Goal: Transaction & Acquisition: Purchase product/service

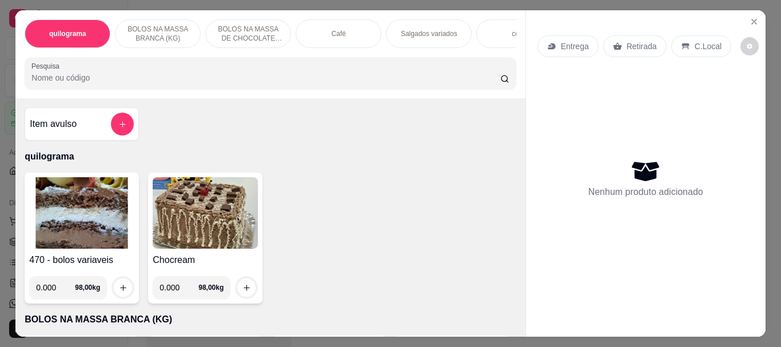
select select "ALL"
select select "0"
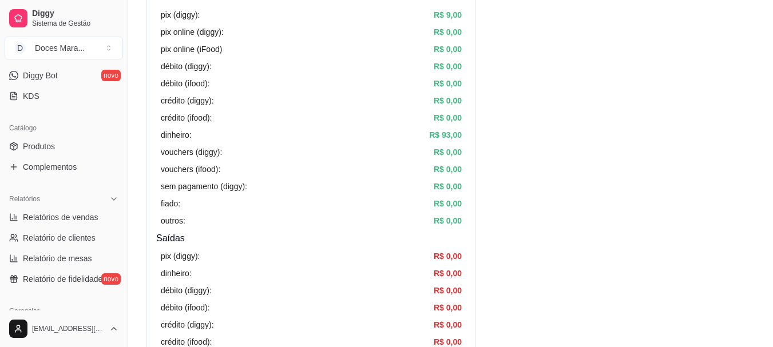
scroll to position [229, 0]
click at [43, 144] on span "Produtos" at bounding box center [39, 145] width 32 height 11
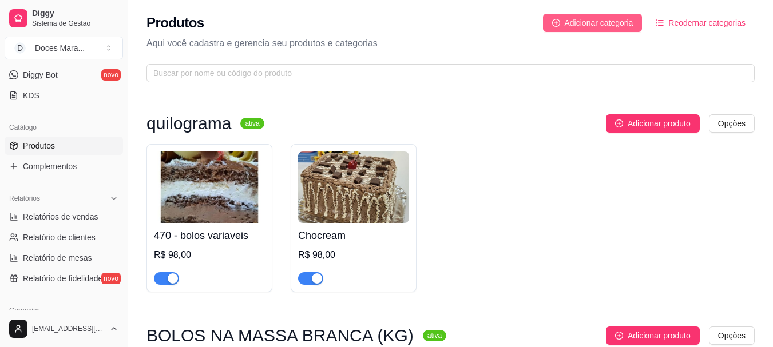
click at [600, 17] on span "Adicionar categoria" at bounding box center [598, 23] width 69 height 13
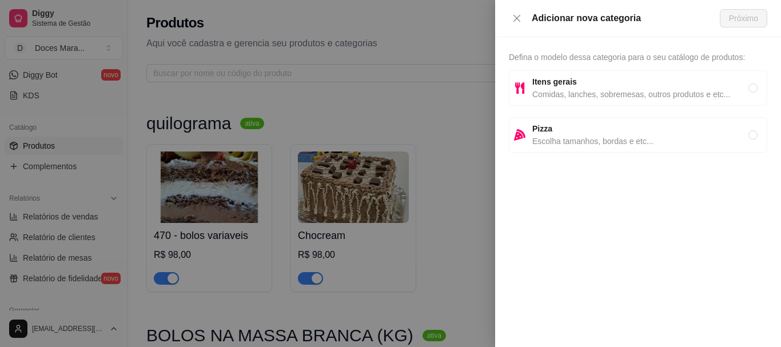
click at [558, 86] on strong "Itens gerais" at bounding box center [554, 81] width 45 height 9
radio input "true"
click at [739, 17] on span "Próximo" at bounding box center [743, 18] width 29 height 13
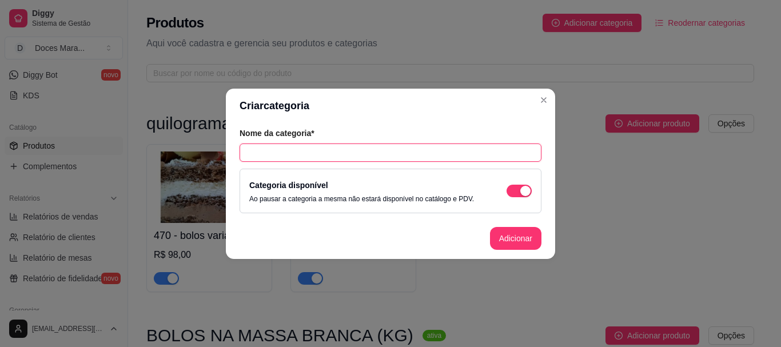
click at [252, 148] on input "text" at bounding box center [391, 153] width 302 height 18
click at [248, 154] on input "suco" at bounding box center [391, 153] width 302 height 18
type input "Suco"
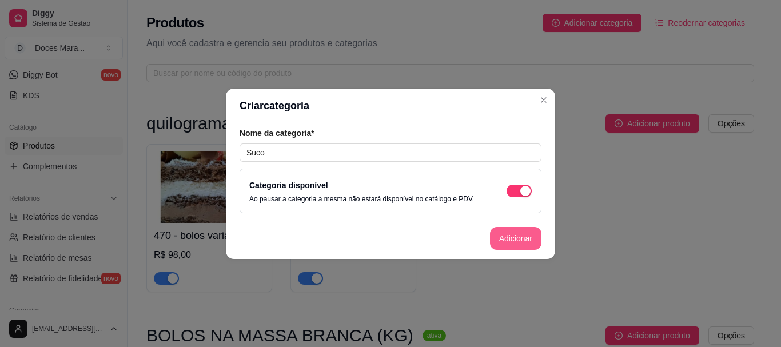
click at [507, 237] on button "Adicionar" at bounding box center [515, 238] width 51 height 23
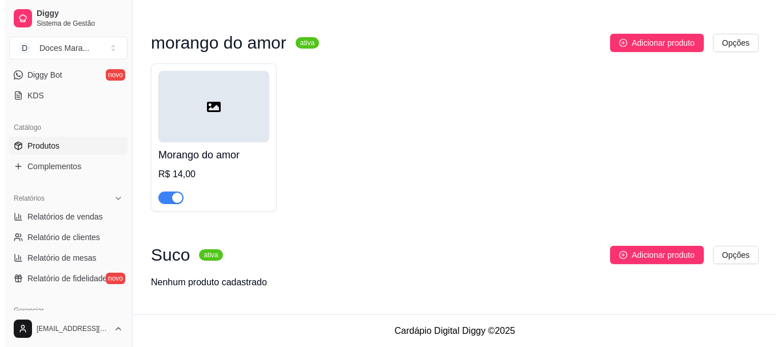
scroll to position [10560, 0]
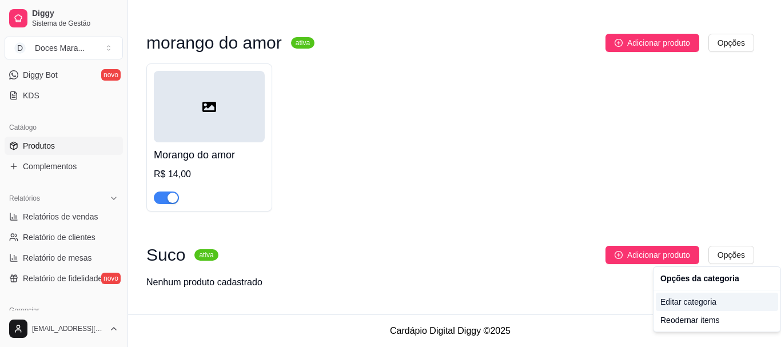
click at [696, 300] on div "Editar categoria" at bounding box center [717, 302] width 122 height 18
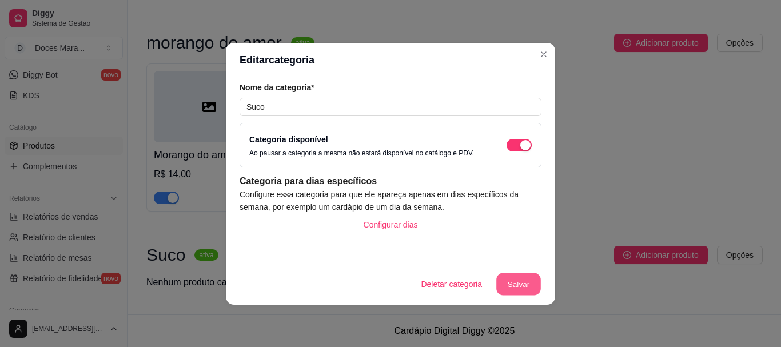
click at [516, 278] on button "Salvar" at bounding box center [518, 284] width 45 height 22
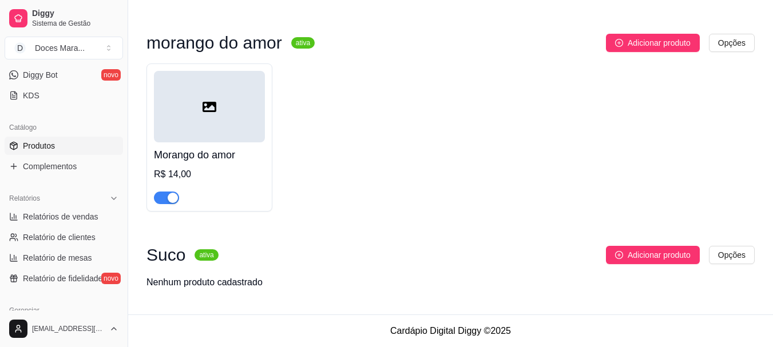
click at [658, 254] on span "Adicionar produto" at bounding box center [658, 255] width 63 height 13
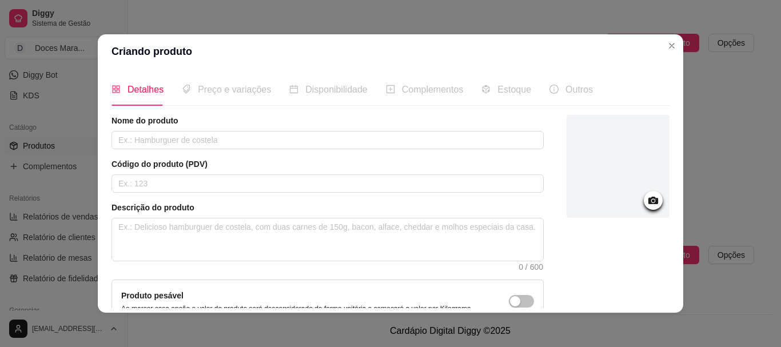
click at [241, 97] on div "Preço e variações" at bounding box center [226, 89] width 89 height 14
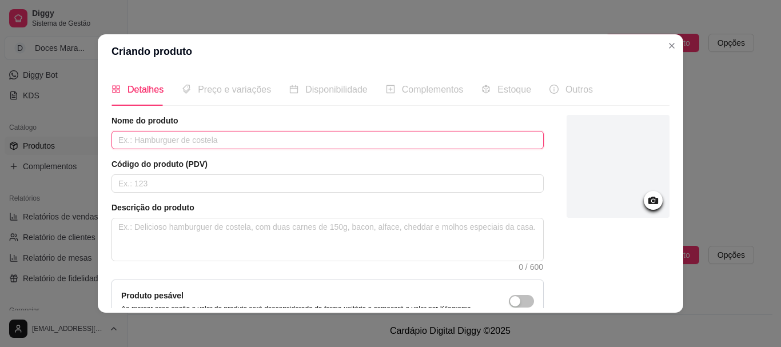
click at [123, 136] on input "text" at bounding box center [328, 140] width 432 height 18
type input "C"
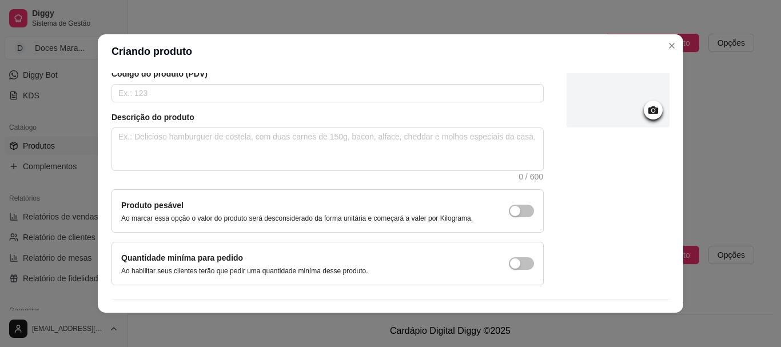
scroll to position [118, 0]
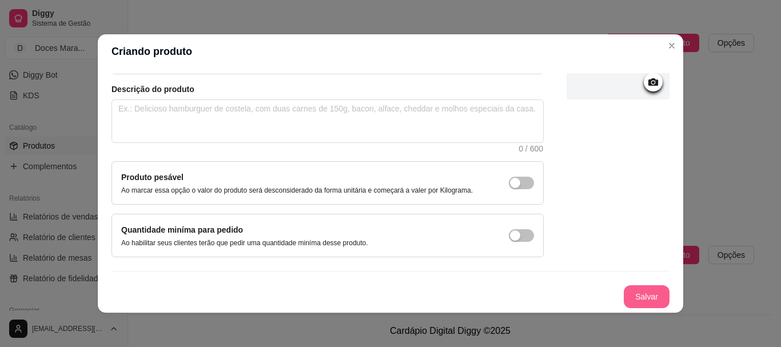
type input "Suco"
click at [629, 288] on button "Salvar" at bounding box center [646, 297] width 45 height 22
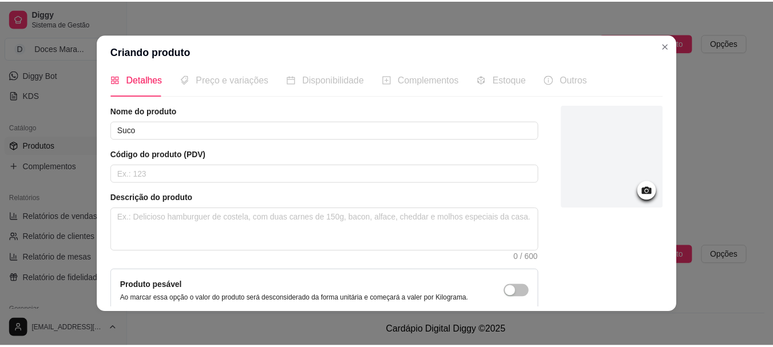
scroll to position [0, 0]
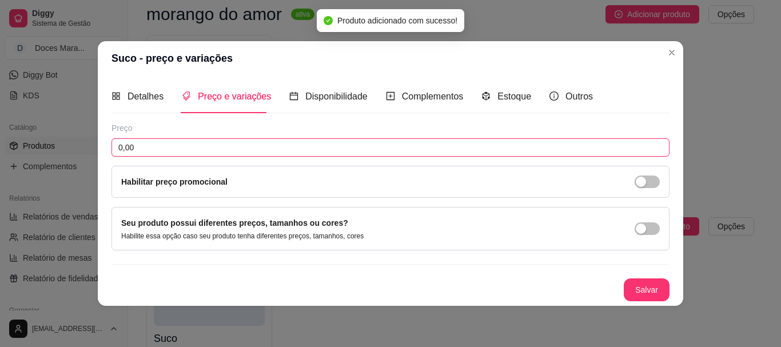
click at [140, 141] on input "0,00" at bounding box center [391, 147] width 558 height 18
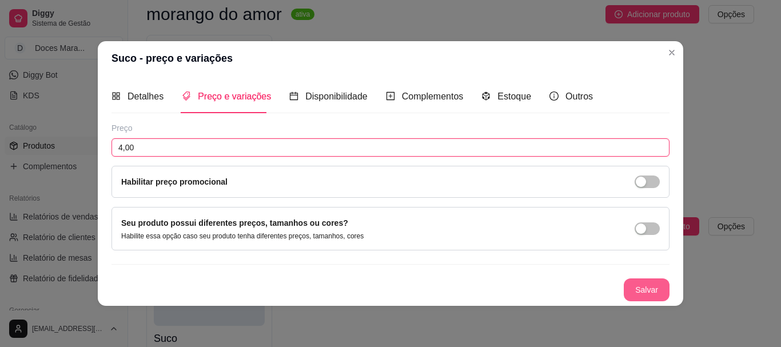
type input "4,00"
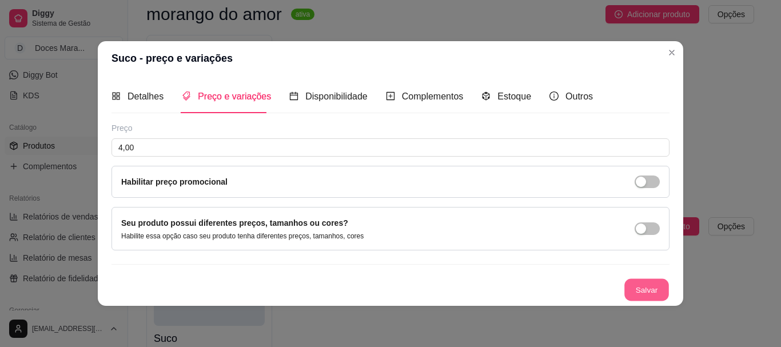
click at [642, 287] on button "Salvar" at bounding box center [646, 289] width 45 height 22
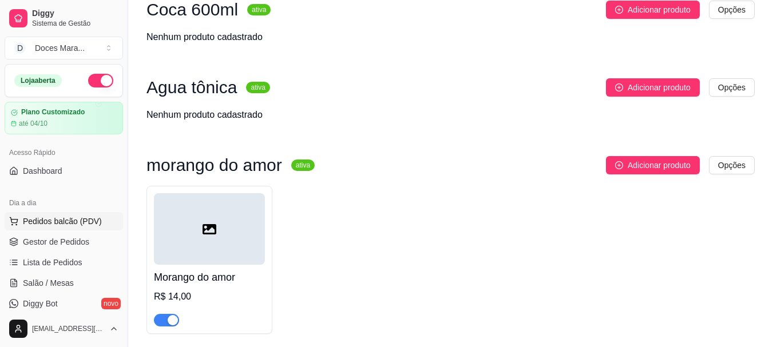
click at [63, 220] on span "Pedidos balcão (PDV)" at bounding box center [62, 221] width 79 height 11
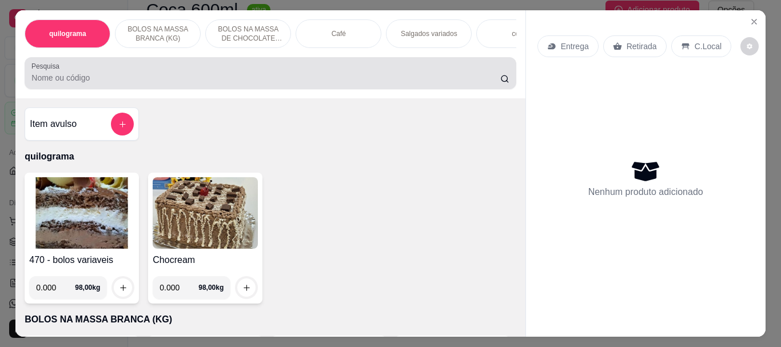
click at [70, 82] on input "Pesquisa" at bounding box center [265, 77] width 469 height 11
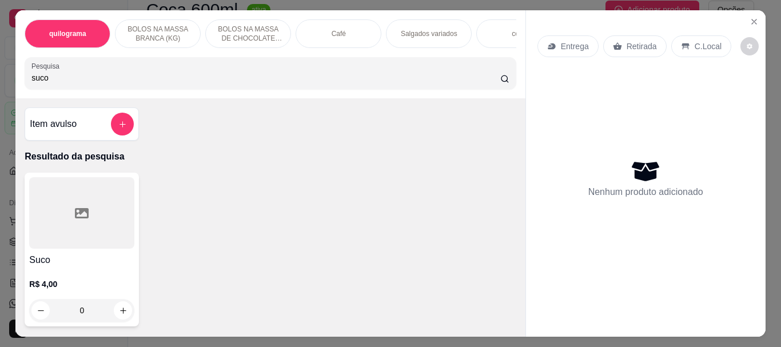
click at [76, 204] on div at bounding box center [81, 212] width 105 height 71
click at [50, 81] on input "suco" at bounding box center [265, 77] width 469 height 11
type input "s"
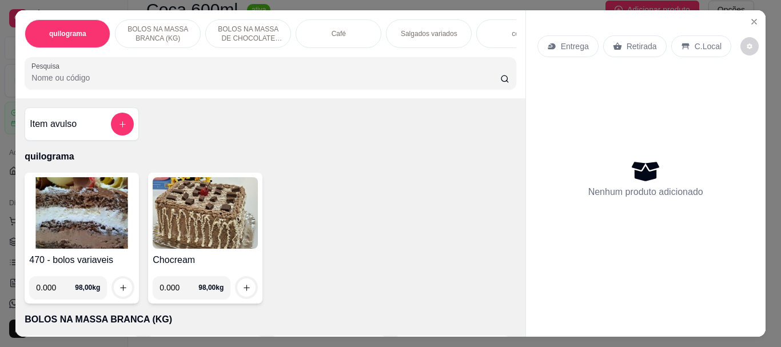
click at [89, 83] on input "Pesquisa" at bounding box center [265, 77] width 469 height 11
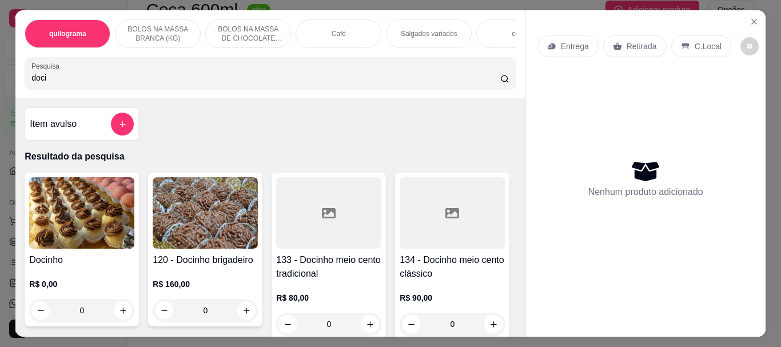
type input "doci"
click at [63, 228] on img at bounding box center [81, 212] width 105 height 71
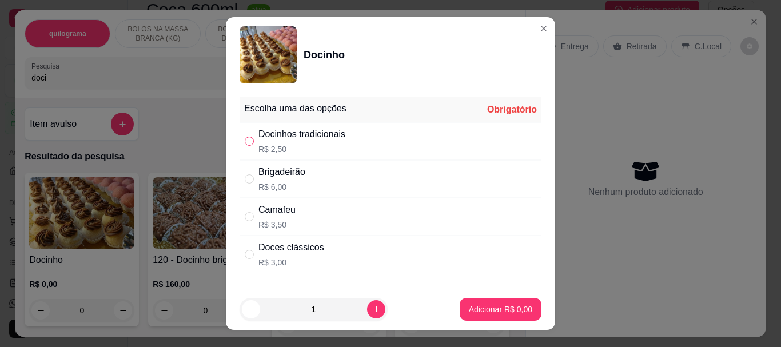
click at [245, 137] on input "" at bounding box center [249, 141] width 9 height 9
radio input "true"
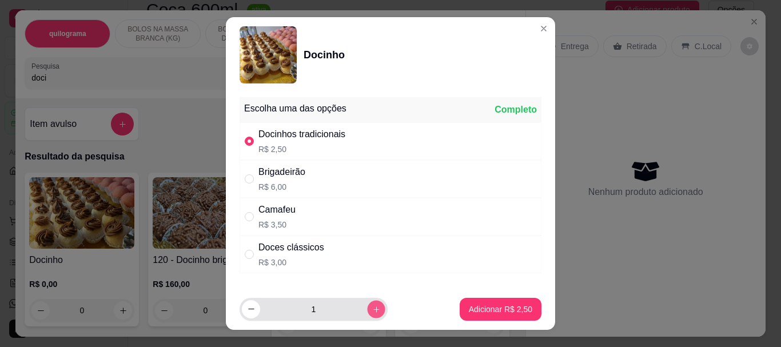
click at [372, 308] on icon "increase-product-quantity" at bounding box center [376, 309] width 9 height 9
type input "2"
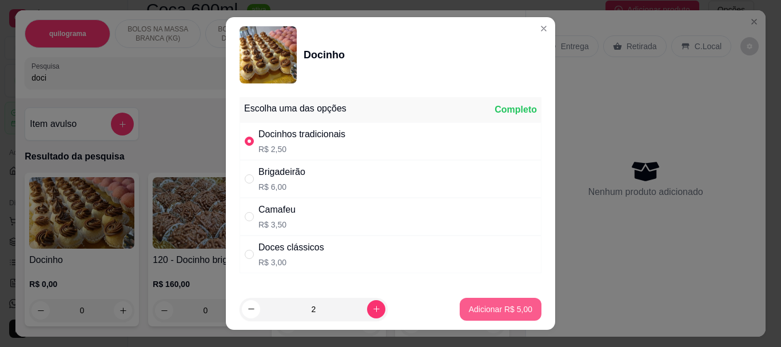
click at [484, 316] on button "Adicionar R$ 5,00" at bounding box center [501, 309] width 82 height 23
type input "2"
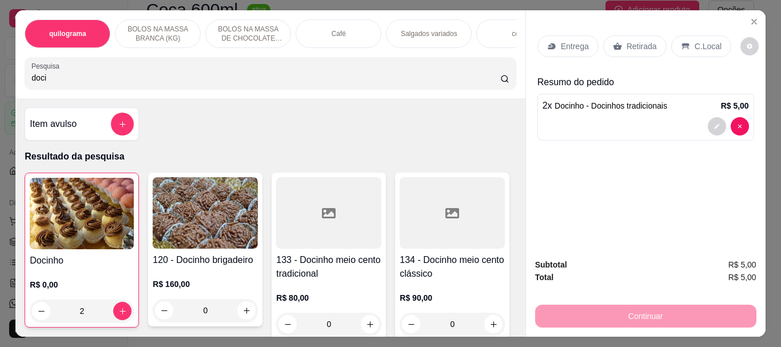
click at [38, 233] on img at bounding box center [82, 213] width 104 height 71
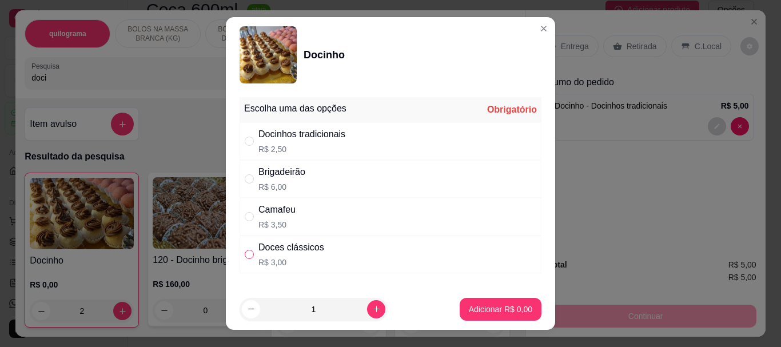
click at [249, 256] on input "" at bounding box center [249, 254] width 9 height 9
radio input "true"
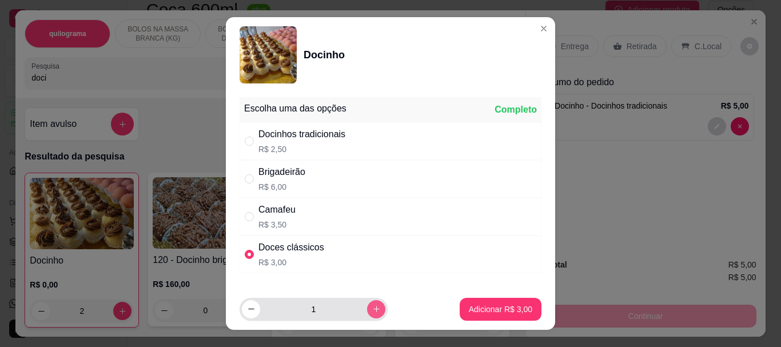
click at [368, 305] on button "increase-product-quantity" at bounding box center [376, 309] width 18 height 18
type input "2"
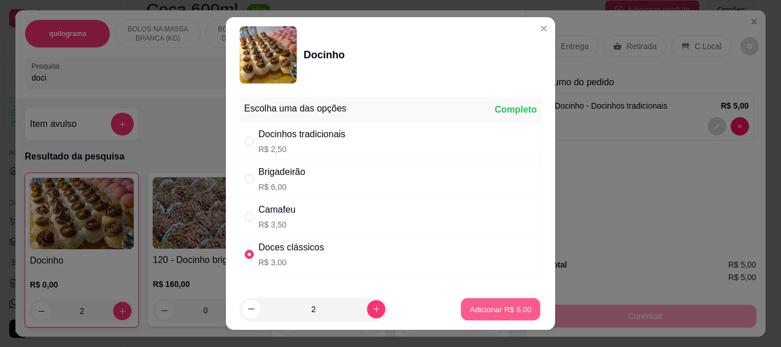
click at [470, 312] on p "Adicionar R$ 6,00" at bounding box center [500, 309] width 62 height 11
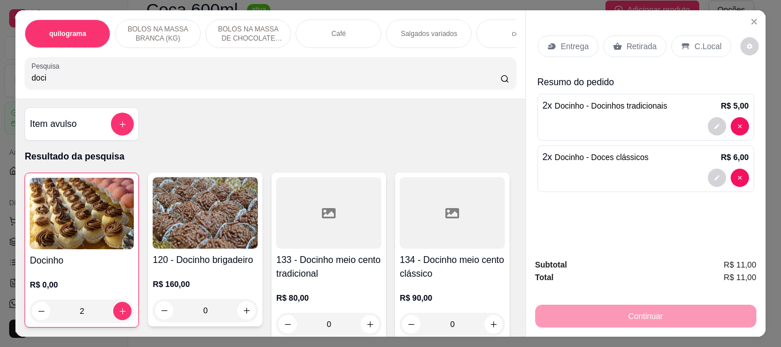
click at [638, 41] on p "Retirada" at bounding box center [642, 46] width 30 height 11
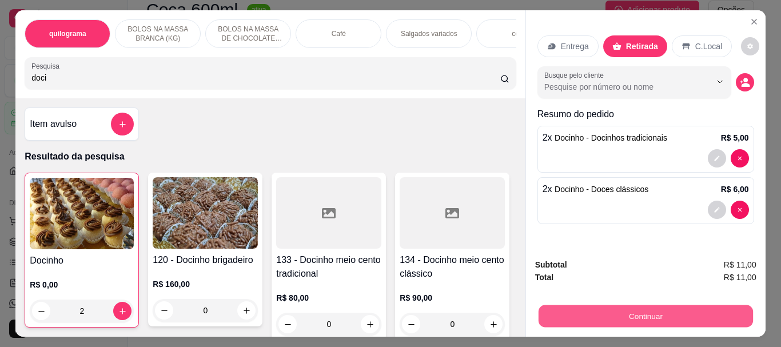
click at [607, 316] on button "Continuar" at bounding box center [645, 316] width 214 height 22
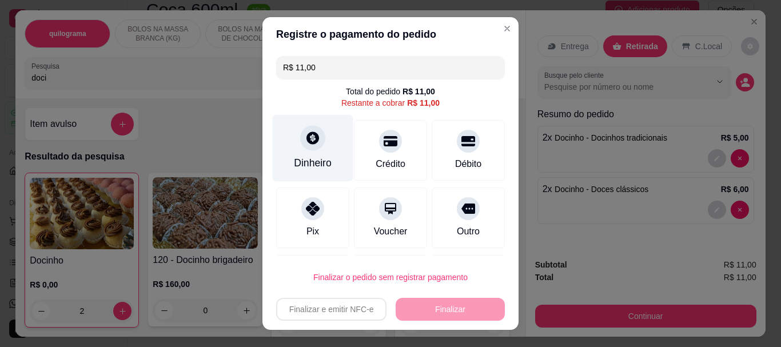
click at [309, 153] on div "Dinheiro" at bounding box center [313, 148] width 81 height 67
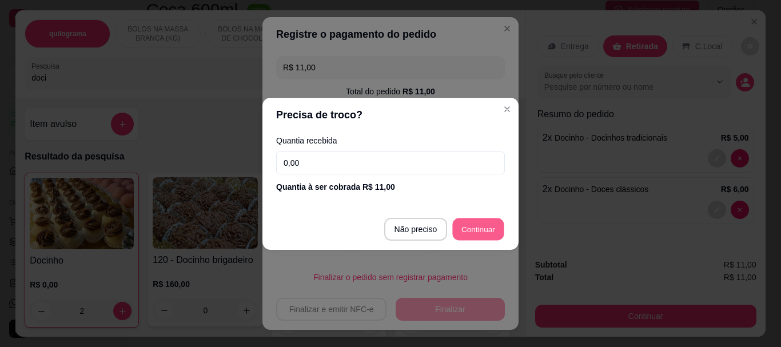
type input "R$ 0,00"
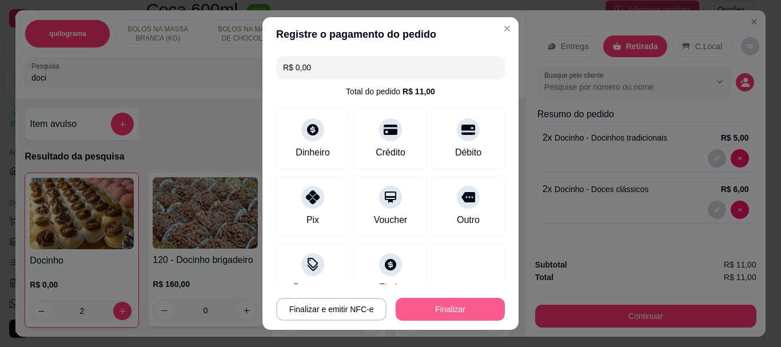
click at [449, 308] on button "Finalizar" at bounding box center [450, 309] width 109 height 23
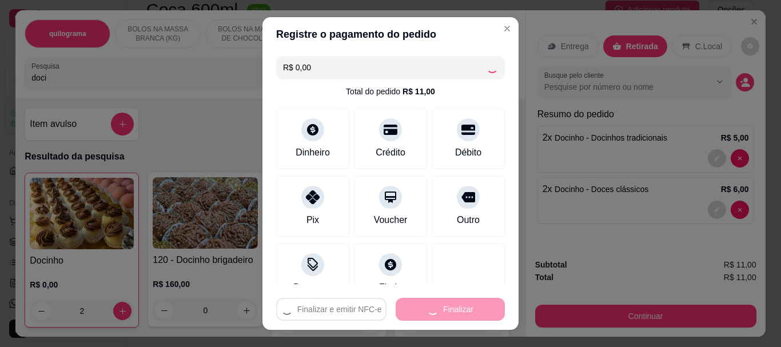
type input "0"
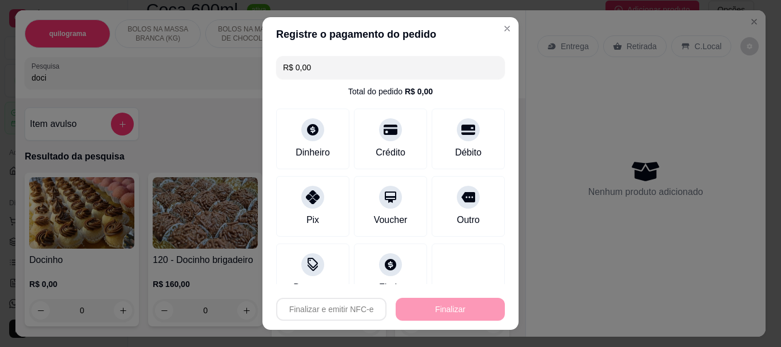
type input "-R$ 11,00"
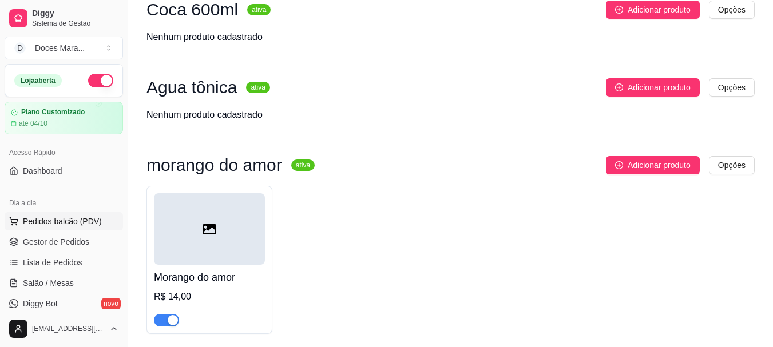
click at [58, 216] on span "Pedidos balcão (PDV)" at bounding box center [62, 221] width 79 height 11
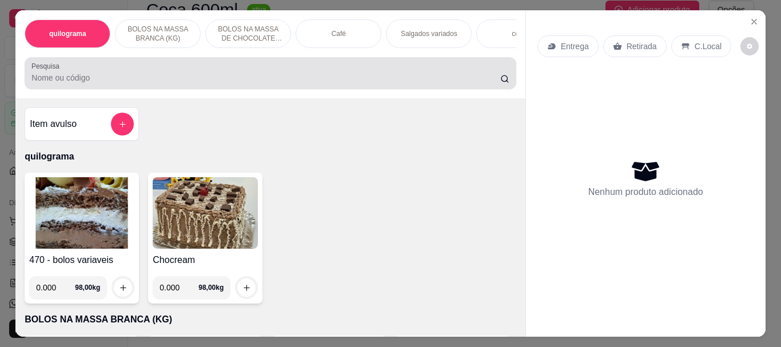
click at [82, 77] on input "Pesquisa" at bounding box center [265, 77] width 469 height 11
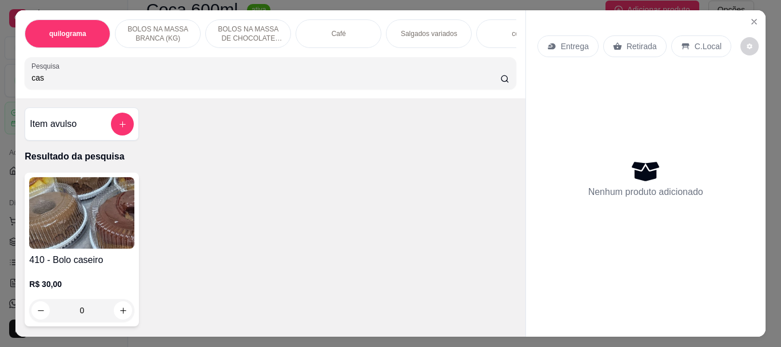
type input "cas"
click at [94, 216] on img at bounding box center [81, 212] width 105 height 71
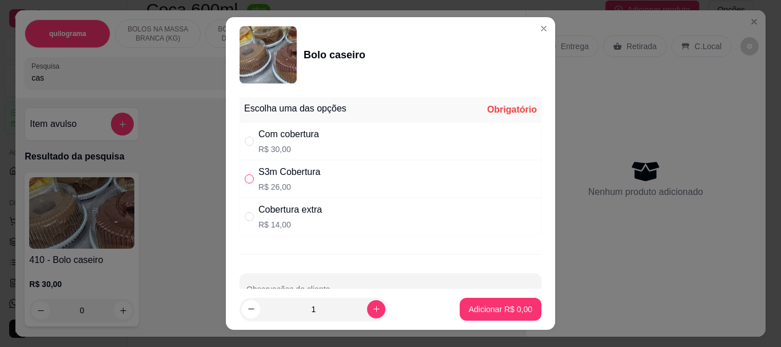
click at [245, 178] on input "" at bounding box center [249, 178] width 9 height 9
radio input "true"
click at [473, 303] on button "Adicionar R$ 26,00" at bounding box center [498, 309] width 84 height 22
type input "1"
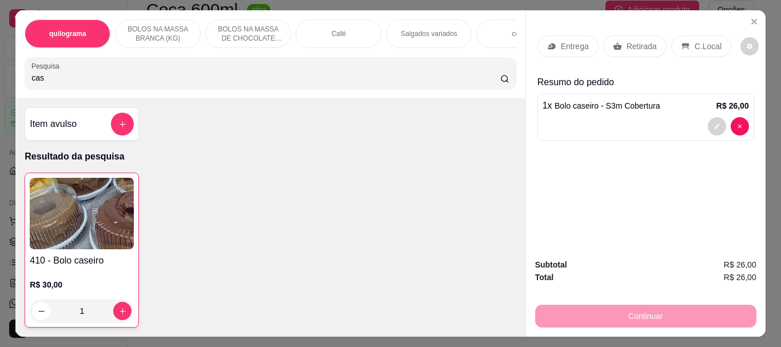
click at [628, 41] on p "Retirada" at bounding box center [642, 46] width 30 height 11
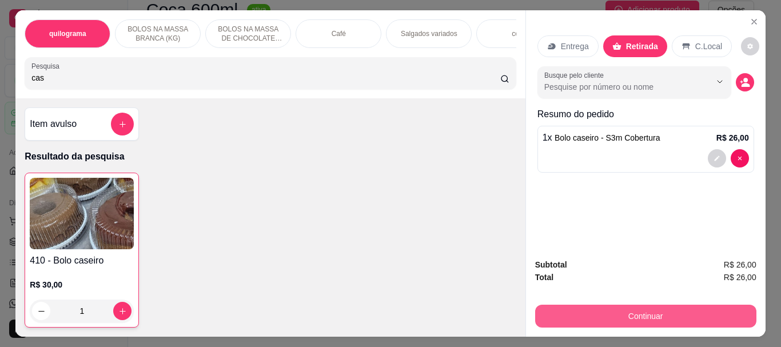
click at [640, 305] on button "Continuar" at bounding box center [645, 316] width 221 height 23
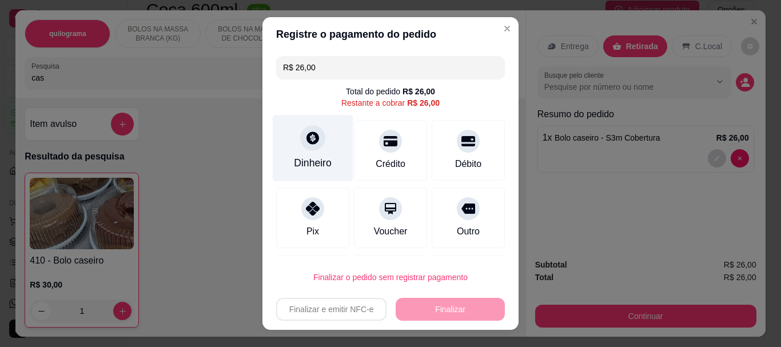
click at [319, 138] on div "Dinheiro" at bounding box center [313, 148] width 81 height 67
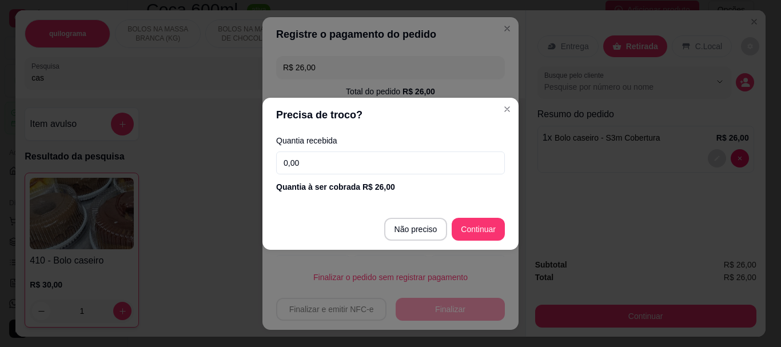
click at [387, 169] on input "0,00" at bounding box center [390, 163] width 229 height 23
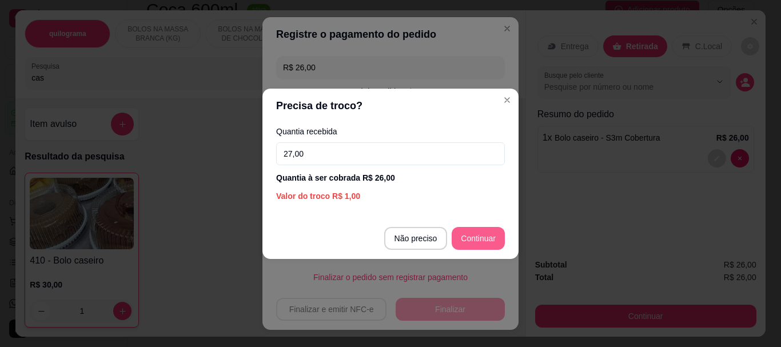
type input "27,00"
type input "R$ 0,00"
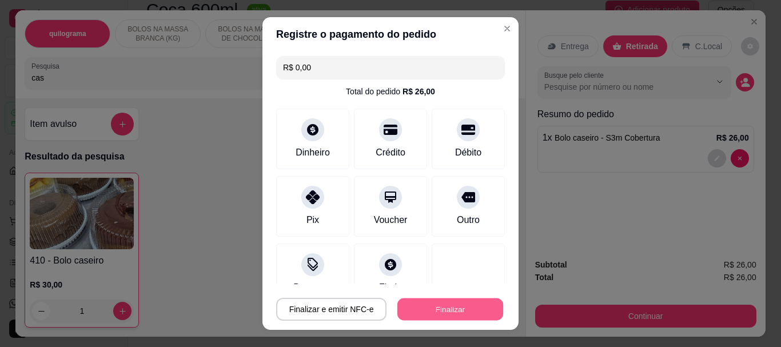
click at [445, 305] on button "Finalizar" at bounding box center [450, 309] width 106 height 22
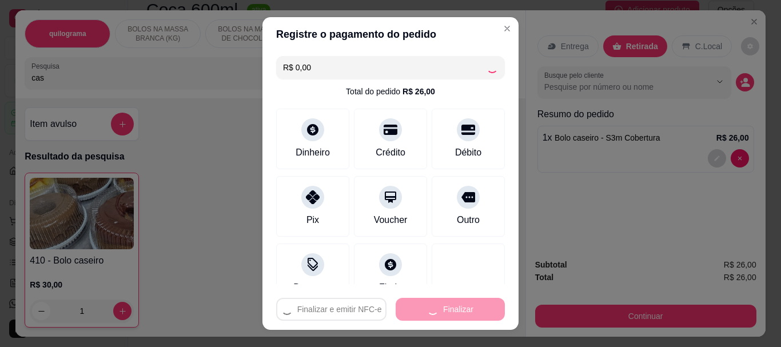
type input "0"
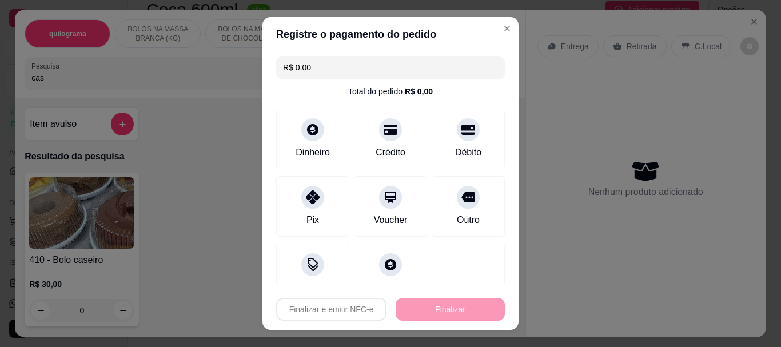
type input "-R$ 26,00"
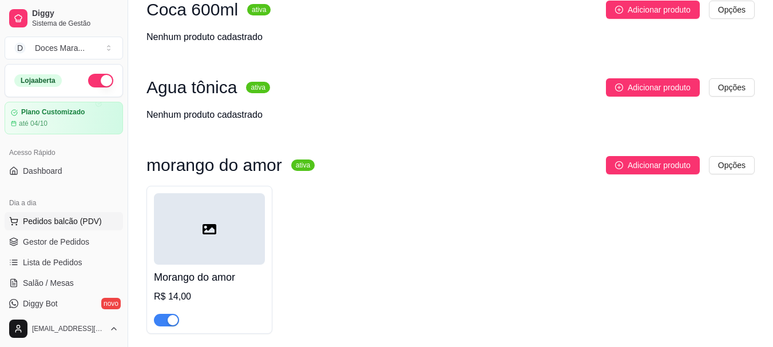
click at [70, 220] on span "Pedidos balcão (PDV)" at bounding box center [62, 221] width 79 height 11
